Goal: Information Seeking & Learning: Learn about a topic

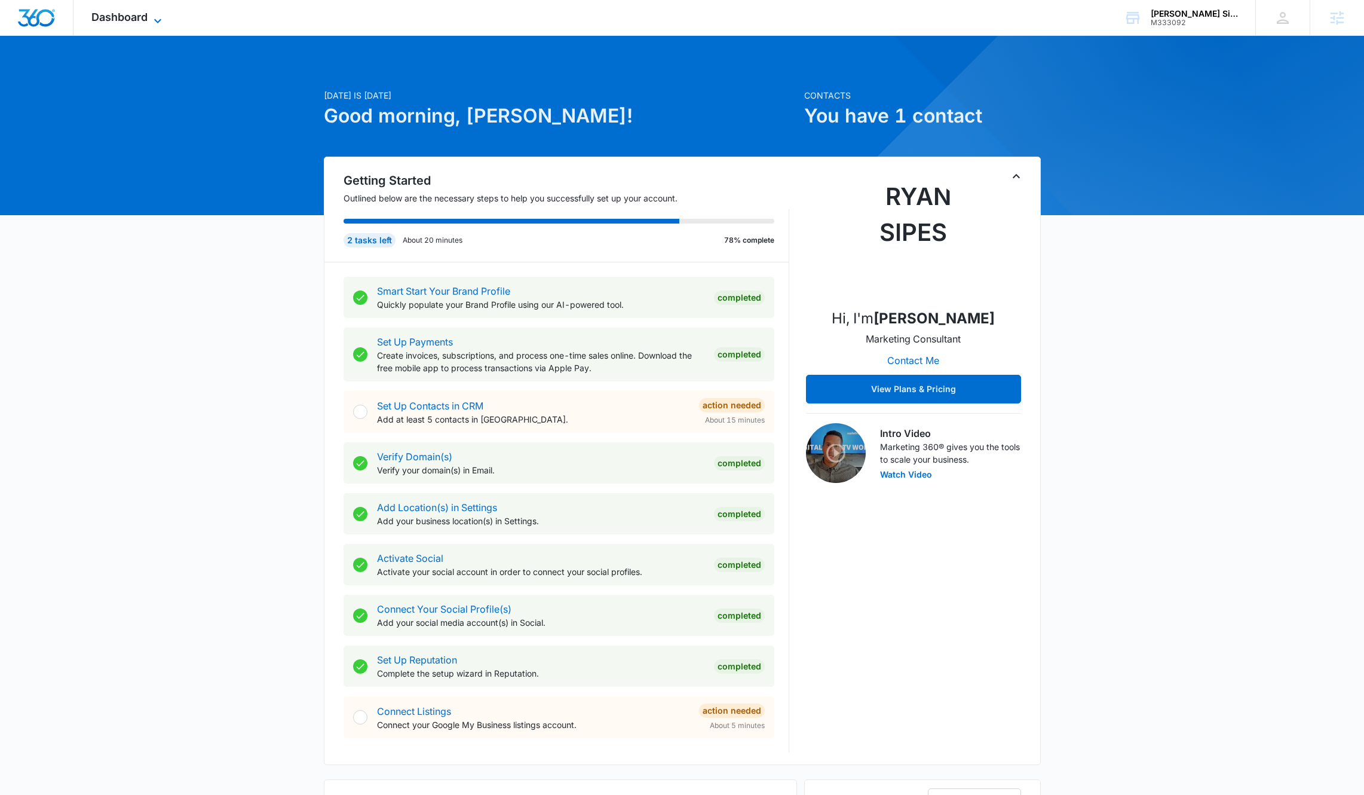
click at [151, 16] on icon at bounding box center [158, 21] width 14 height 14
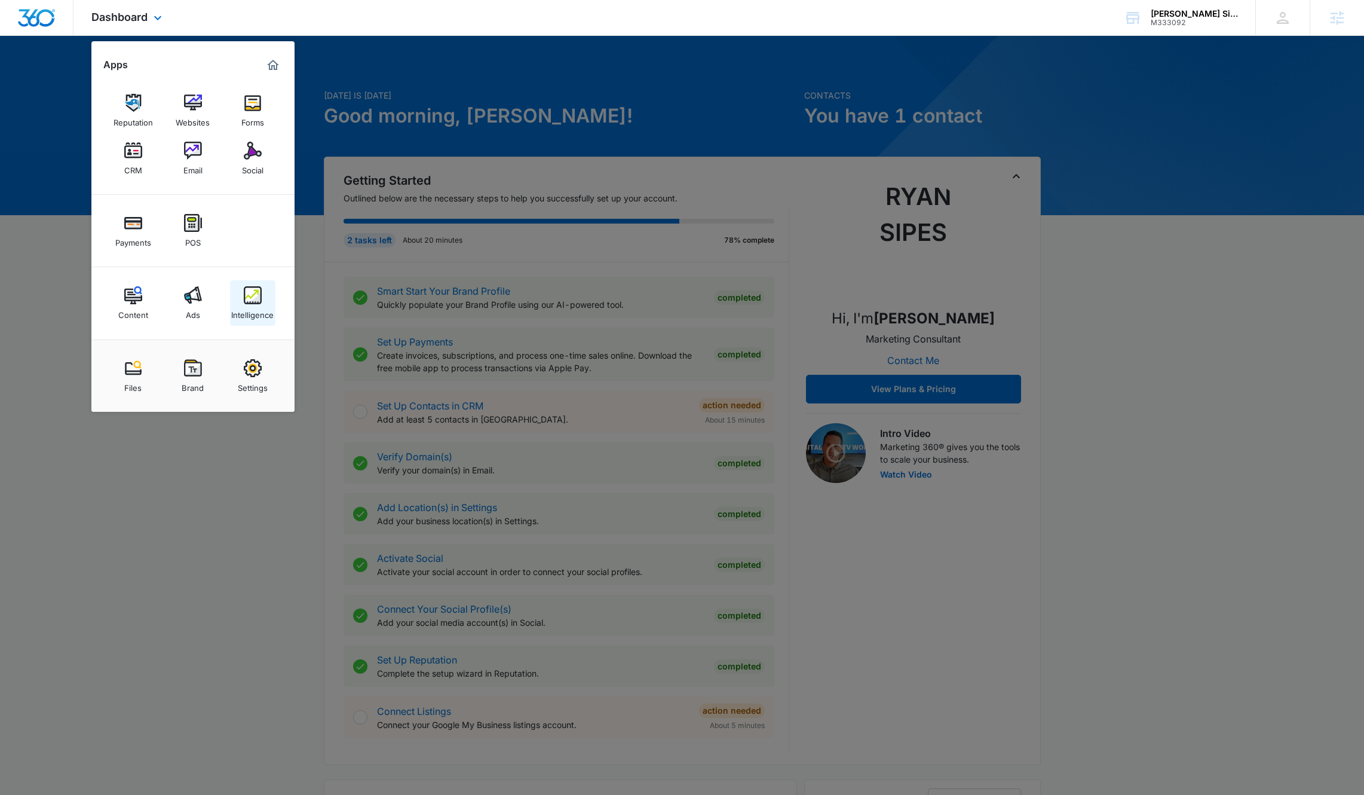
click at [249, 295] on img at bounding box center [253, 295] width 18 height 18
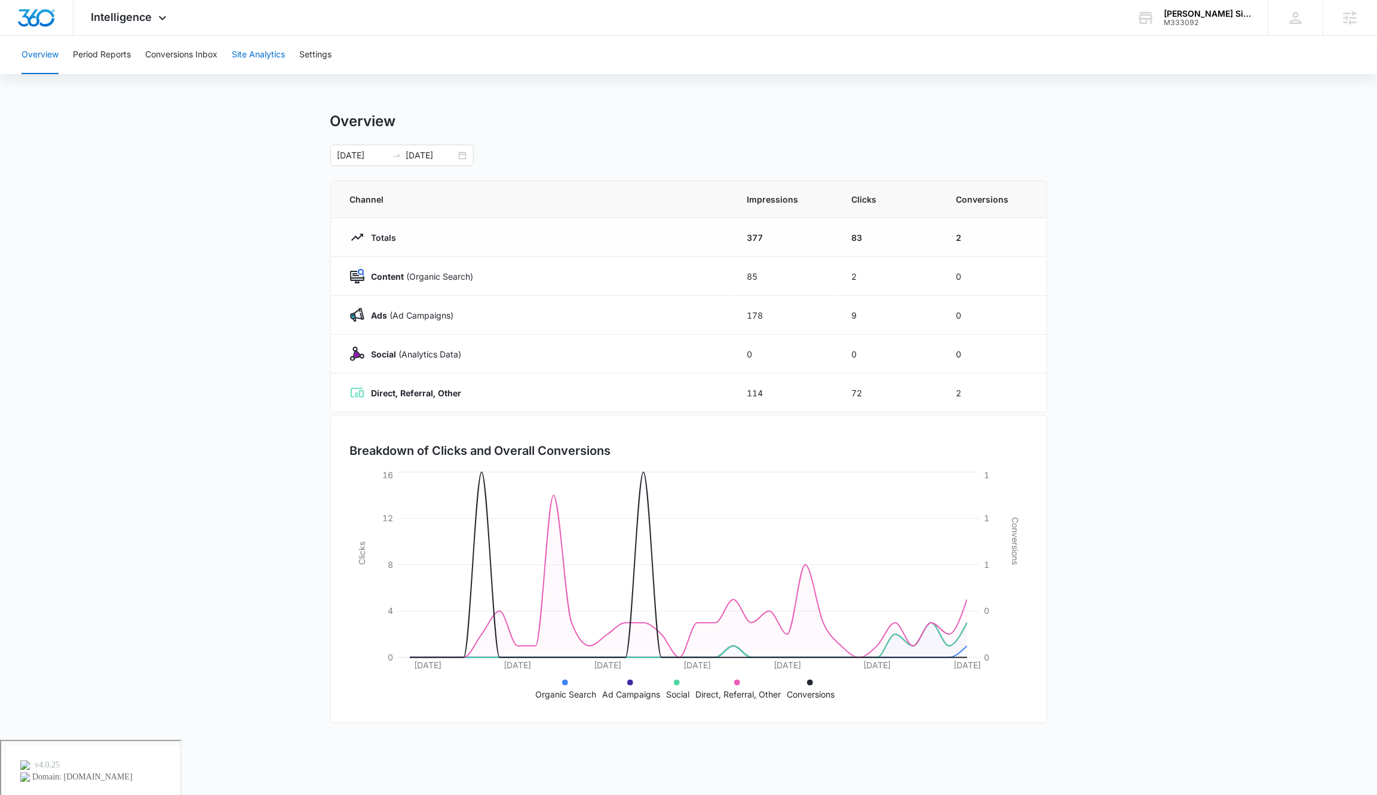
click at [271, 66] on button "Site Analytics" at bounding box center [258, 55] width 53 height 38
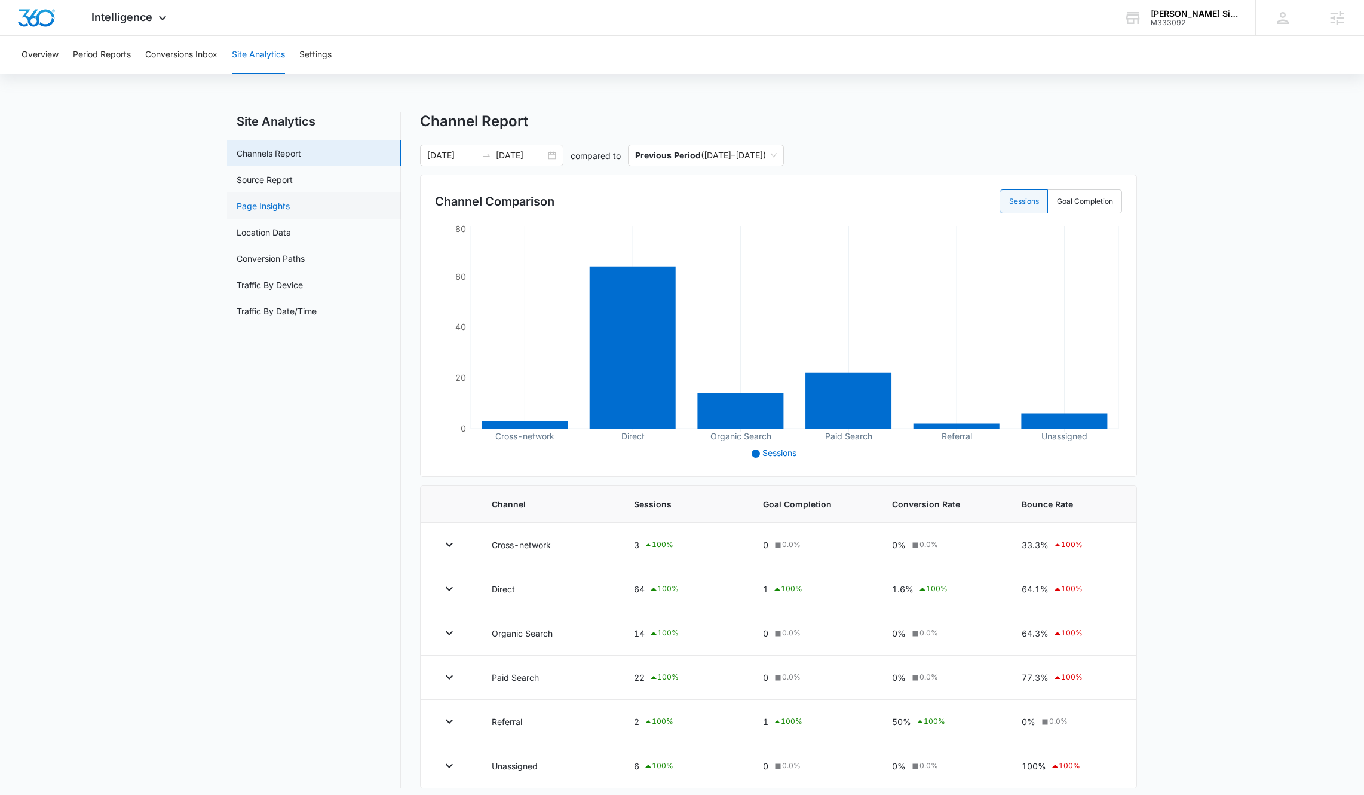
click at [290, 207] on link "Page Insights" at bounding box center [263, 206] width 53 height 13
